Goal: Transaction & Acquisition: Purchase product/service

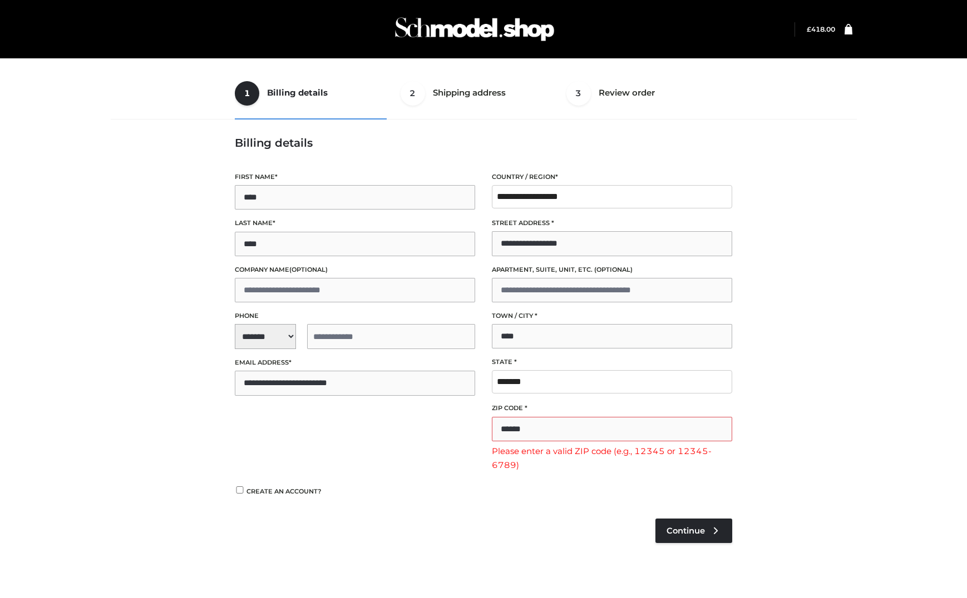
select select "**"
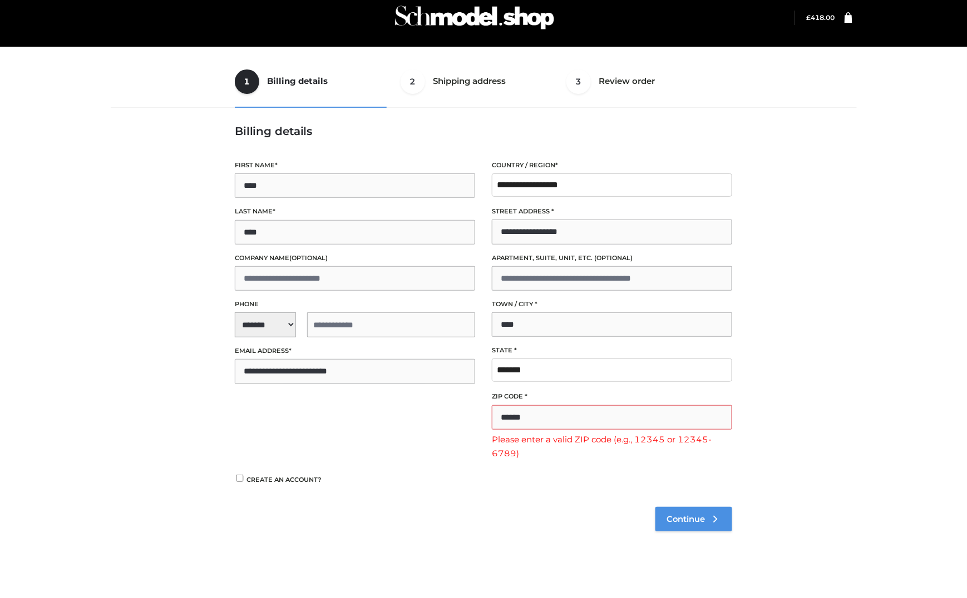
click at [707, 524] on link "Continue" at bounding box center [693, 519] width 77 height 24
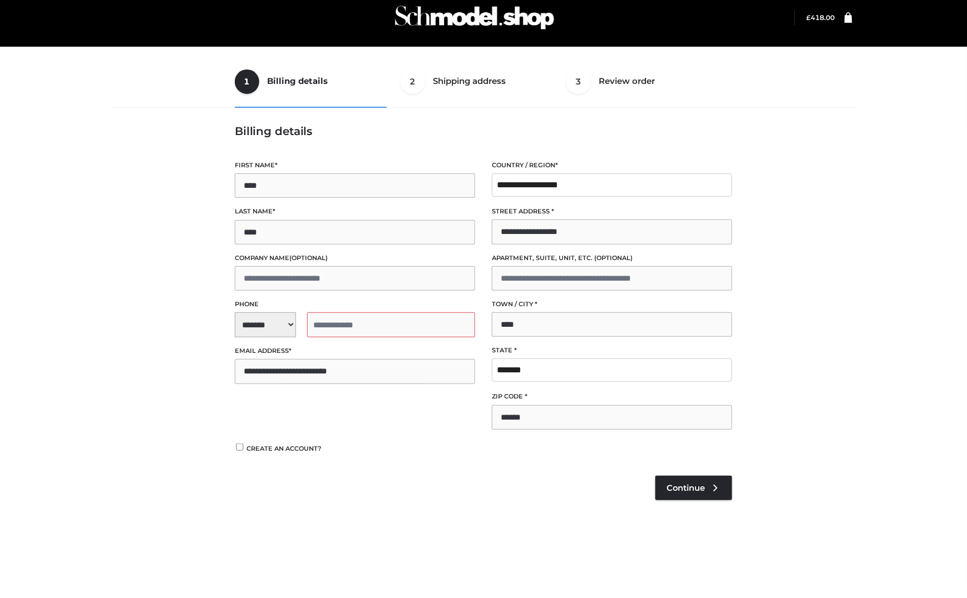
click at [327, 328] on input "tel" at bounding box center [391, 325] width 168 height 25
click at [249, 323] on form "1 Billing details Billing 2 Shipping address Shipping 3 Review order Order Bill…" at bounding box center [483, 295] width 737 height 478
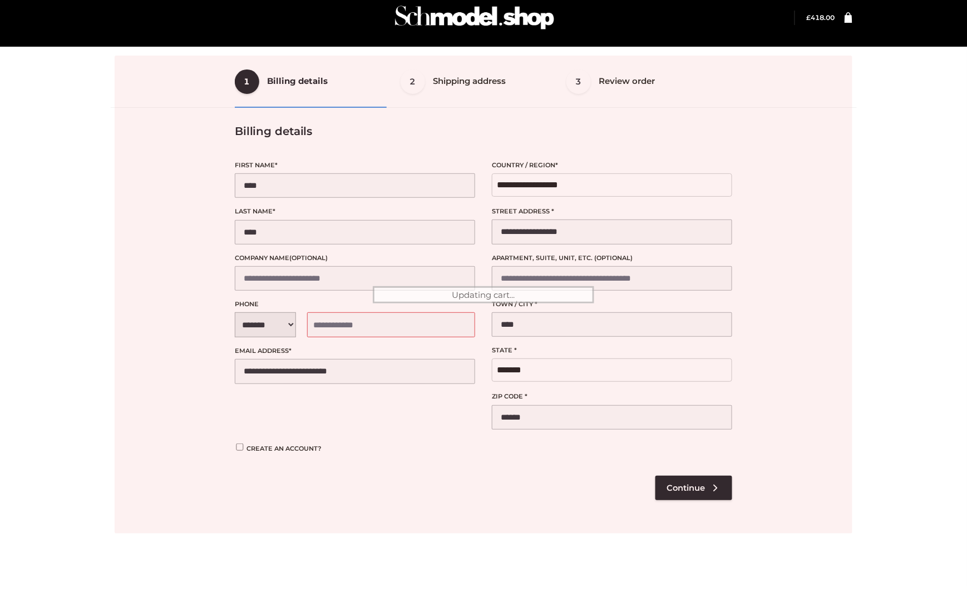
drag, startPoint x: 249, startPoint y: 323, endPoint x: 270, endPoint y: 367, distance: 48.8
click at [267, 368] on div at bounding box center [483, 295] width 737 height 478
click at [268, 324] on div at bounding box center [483, 295] width 737 height 478
click at [164, 355] on div at bounding box center [483, 295] width 737 height 478
click at [331, 321] on div at bounding box center [483, 295] width 737 height 478
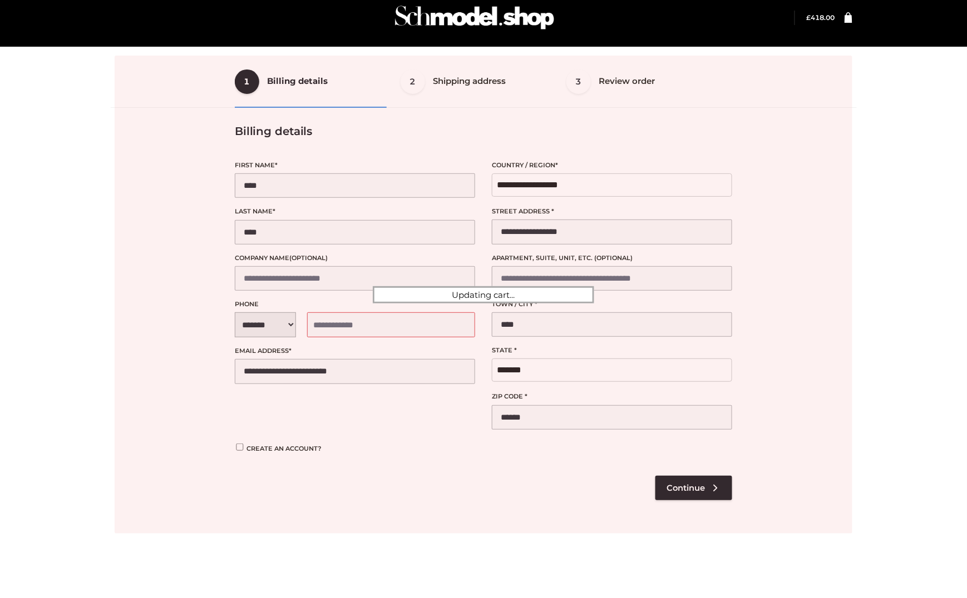
click at [328, 331] on div at bounding box center [483, 295] width 737 height 478
click at [2, 364] on div "1 Billing details Billing 2 Shipping address Shipping 3 Review order Order Bill…" at bounding box center [483, 306] width 967 height 637
click at [352, 330] on div at bounding box center [483, 295] width 737 height 478
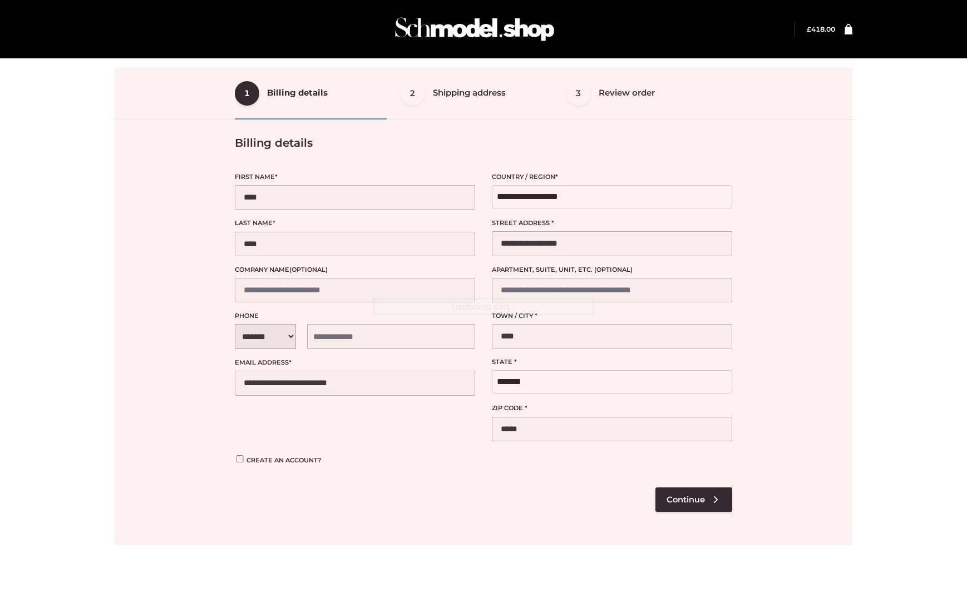
select select "**"
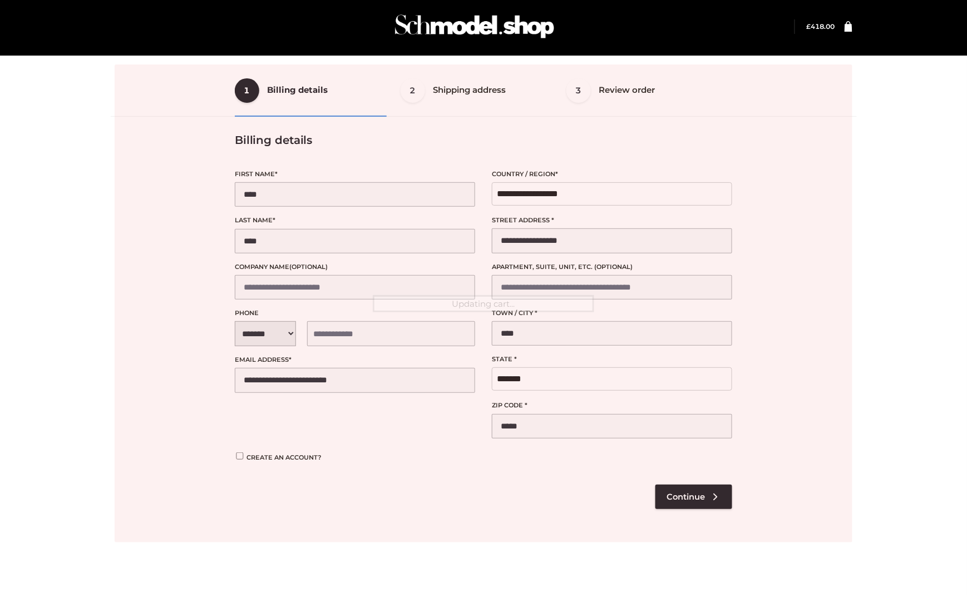
scroll to position [12, 0]
